Goal: Task Accomplishment & Management: Use online tool/utility

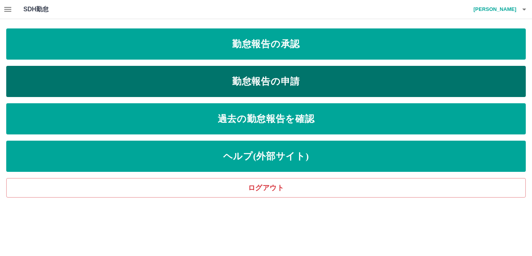
click at [216, 76] on link "勤怠報告の申請" at bounding box center [265, 81] width 519 height 31
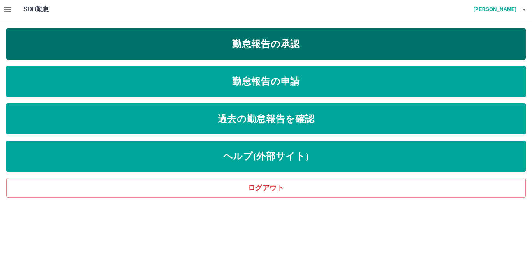
click at [149, 39] on link "勤怠報告の承認" at bounding box center [265, 43] width 519 height 31
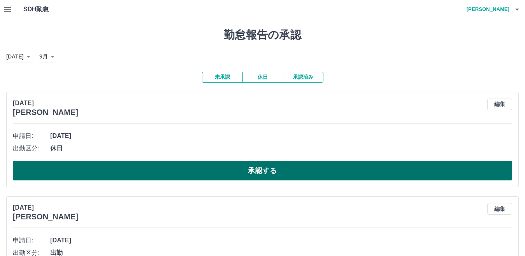
click at [103, 176] on button "承認する" at bounding box center [262, 170] width 499 height 19
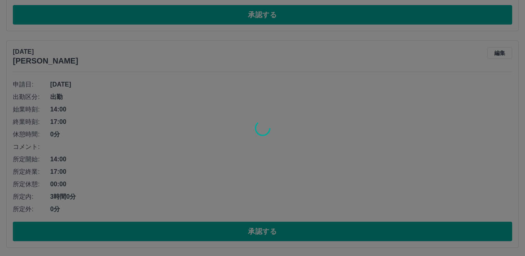
scroll to position [51, 0]
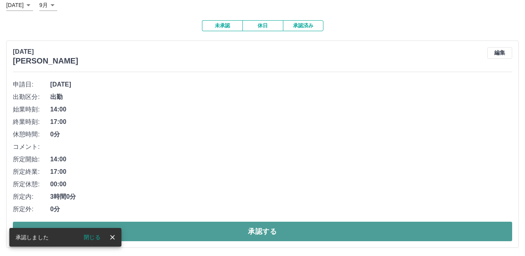
click at [172, 229] on button "承認する" at bounding box center [262, 230] width 499 height 19
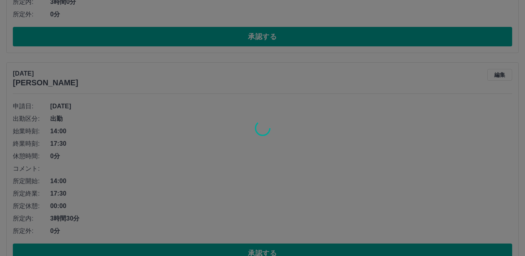
scroll to position [30, 0]
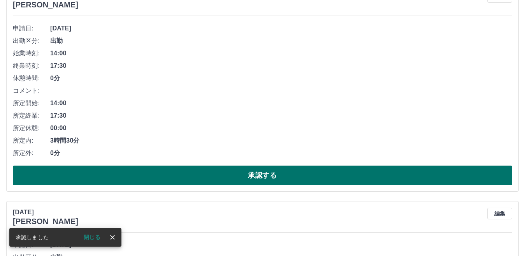
click at [165, 174] on button "承認する" at bounding box center [262, 174] width 499 height 19
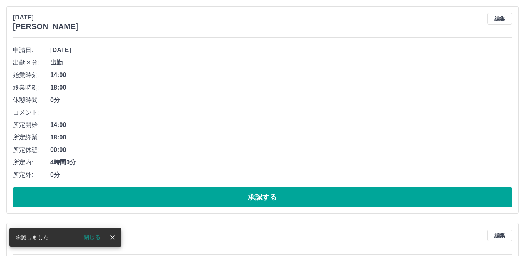
scroll to position [86, 0]
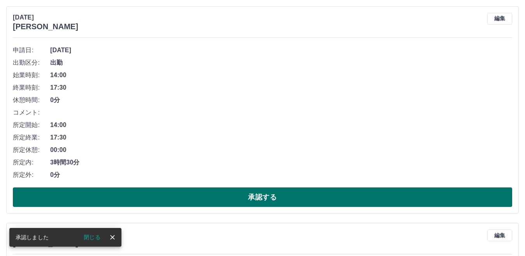
click at [164, 202] on button "承認する" at bounding box center [262, 196] width 499 height 19
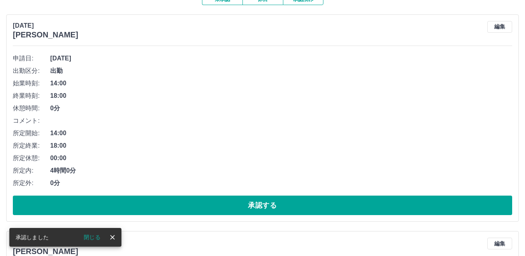
scroll to position [78, 0]
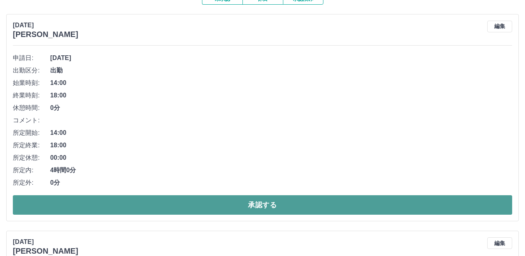
click at [159, 205] on button "承認する" at bounding box center [262, 204] width 499 height 19
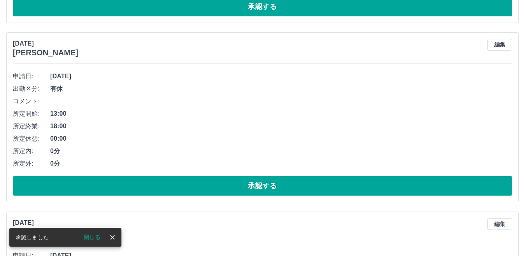
scroll to position [679, 0]
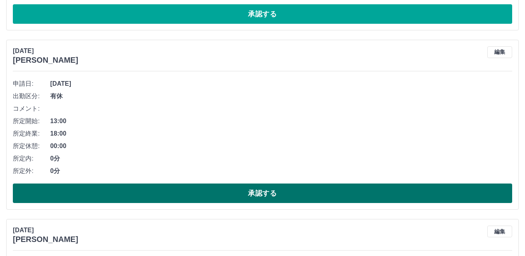
click at [169, 197] on button "承認する" at bounding box center [262, 192] width 499 height 19
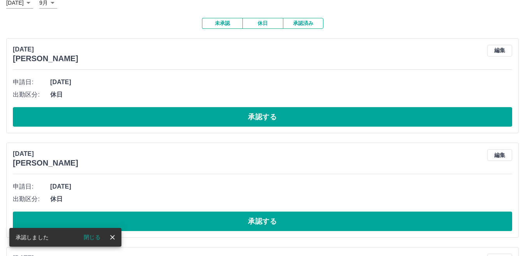
scroll to position [0, 0]
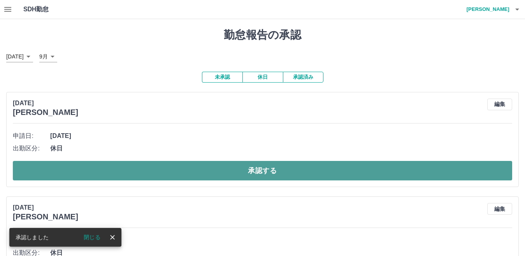
click at [126, 164] on button "承認する" at bounding box center [262, 170] width 499 height 19
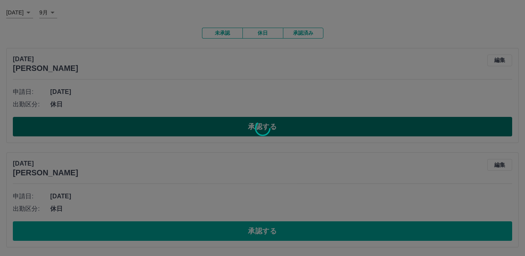
scroll to position [78, 0]
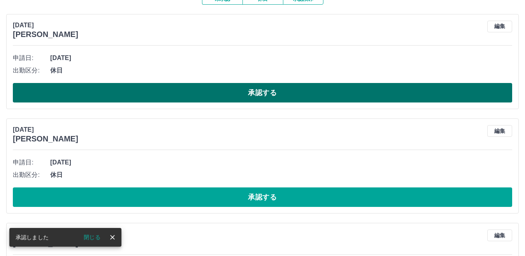
click at [136, 96] on button "承認する" at bounding box center [262, 92] width 499 height 19
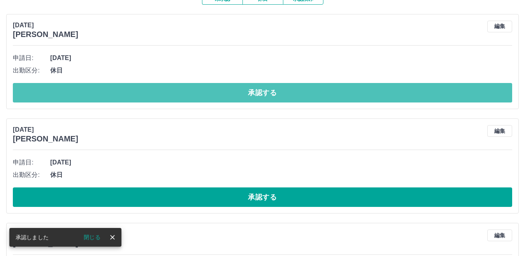
click at [136, 96] on button "承認する" at bounding box center [262, 92] width 499 height 19
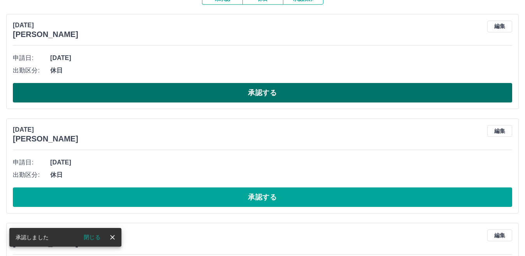
click at [137, 99] on button "承認する" at bounding box center [262, 92] width 499 height 19
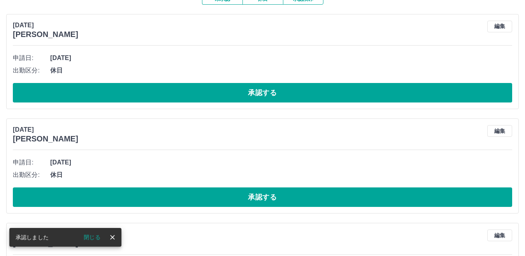
click at [137, 99] on button "承認する" at bounding box center [262, 92] width 499 height 19
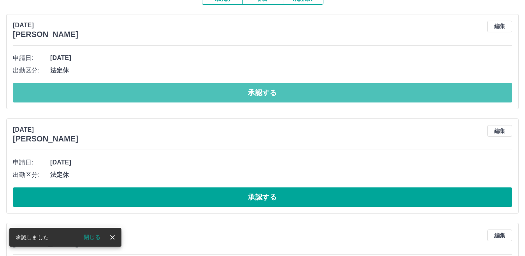
click at [137, 99] on button "承認する" at bounding box center [262, 92] width 499 height 19
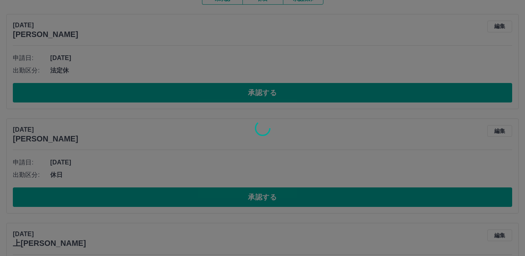
scroll to position [46, 0]
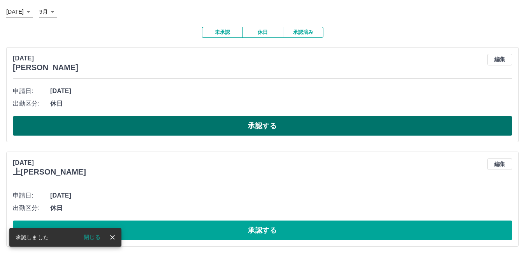
click at [136, 117] on button "承認する" at bounding box center [262, 125] width 499 height 19
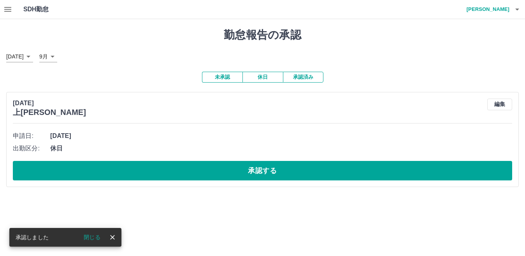
scroll to position [0, 0]
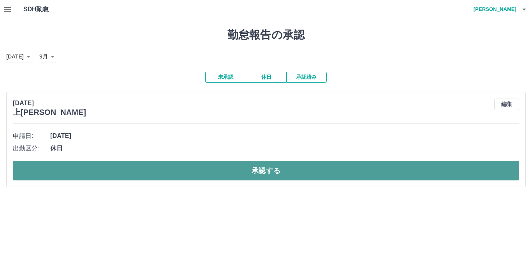
click at [159, 169] on button "承認する" at bounding box center [266, 170] width 506 height 19
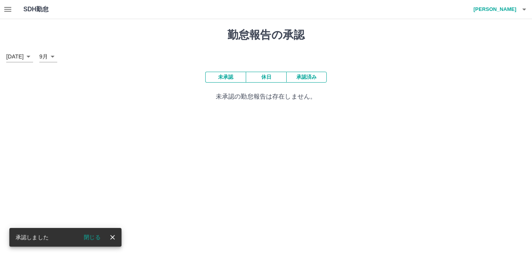
click at [309, 77] on button "承認済み" at bounding box center [306, 77] width 40 height 11
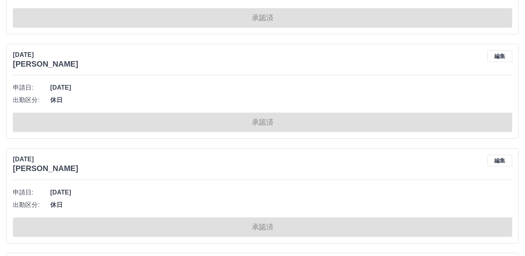
scroll to position [1985, 0]
